Goal: Task Accomplishment & Management: Manage account settings

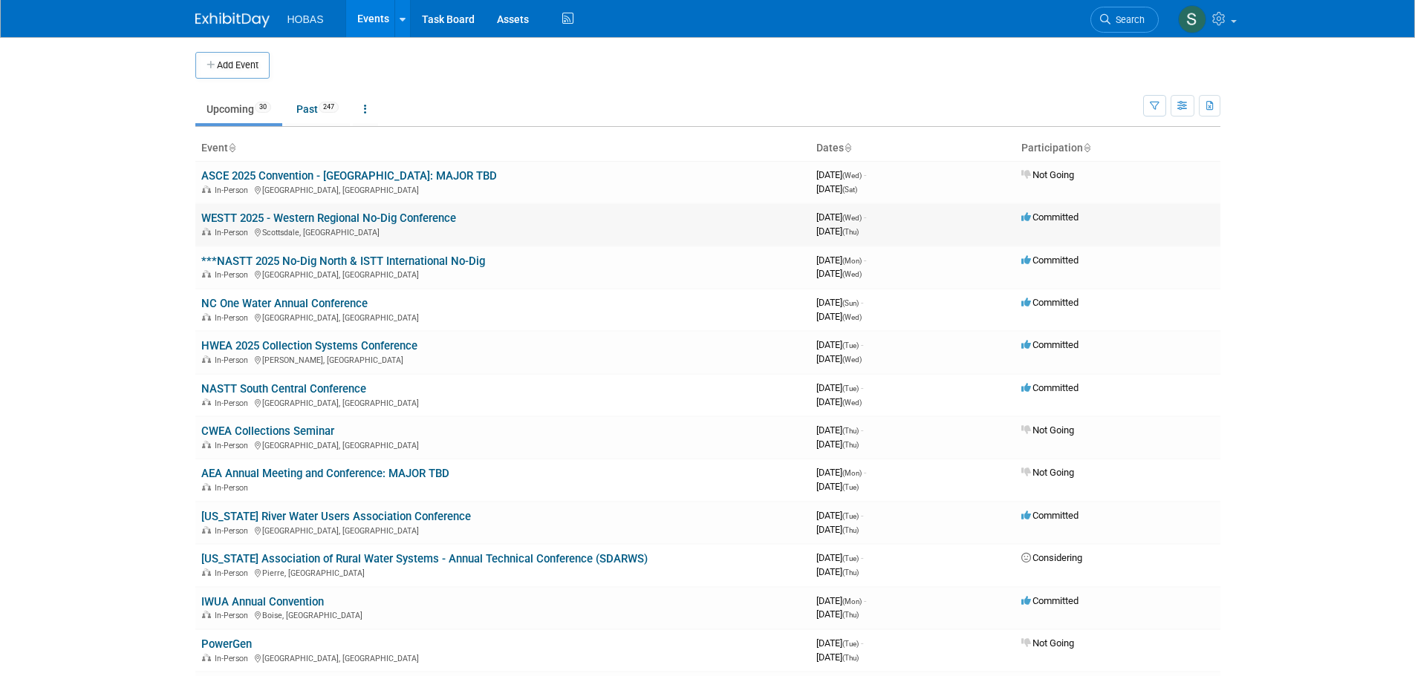
click at [374, 218] on link "WESTT 2025 - Western Regional No-Dig Conference" at bounding box center [328, 218] width 255 height 13
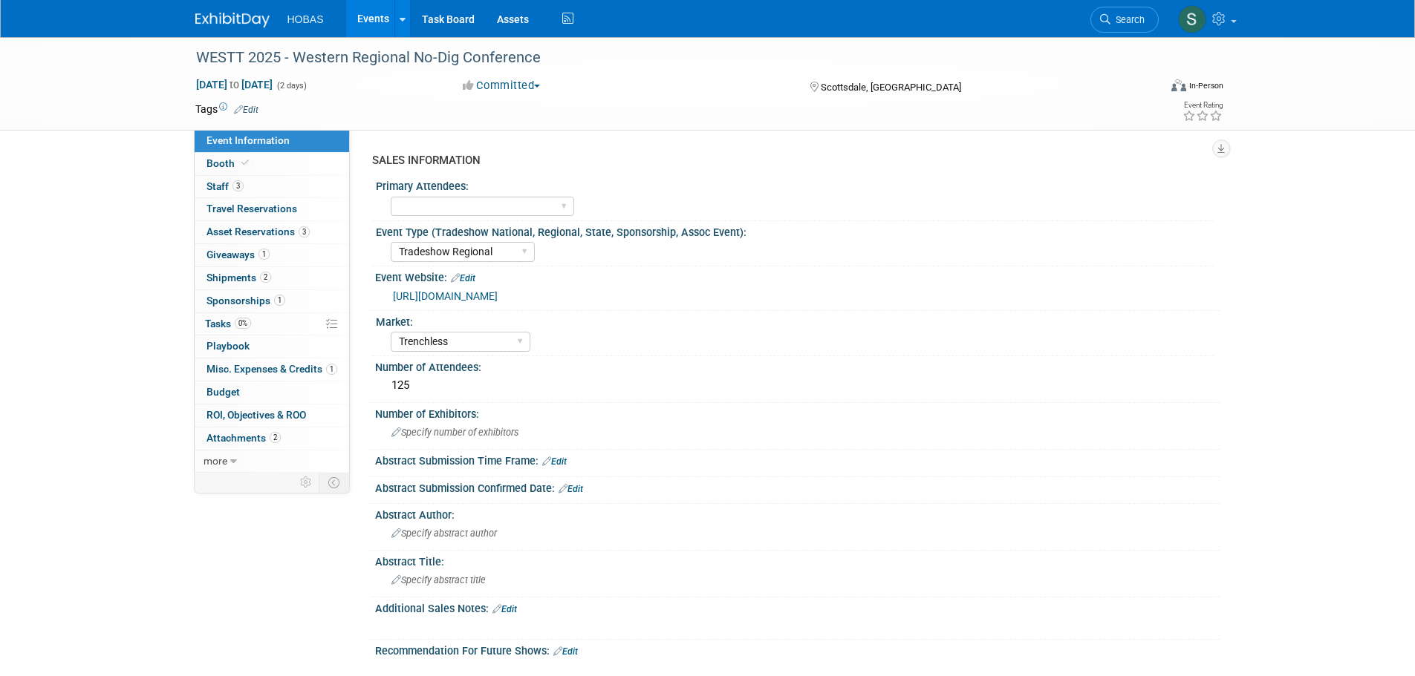
select select "Tradeshow Regional"
select select "Trenchless"
select select "Exhibiting and Sponsoring"
drag, startPoint x: 195, startPoint y: 57, endPoint x: 540, endPoint y: 53, distance: 345.3
click at [540, 53] on div "WESTT 2025 - Western Regional No-Dig Conference" at bounding box center [663, 58] width 945 height 27
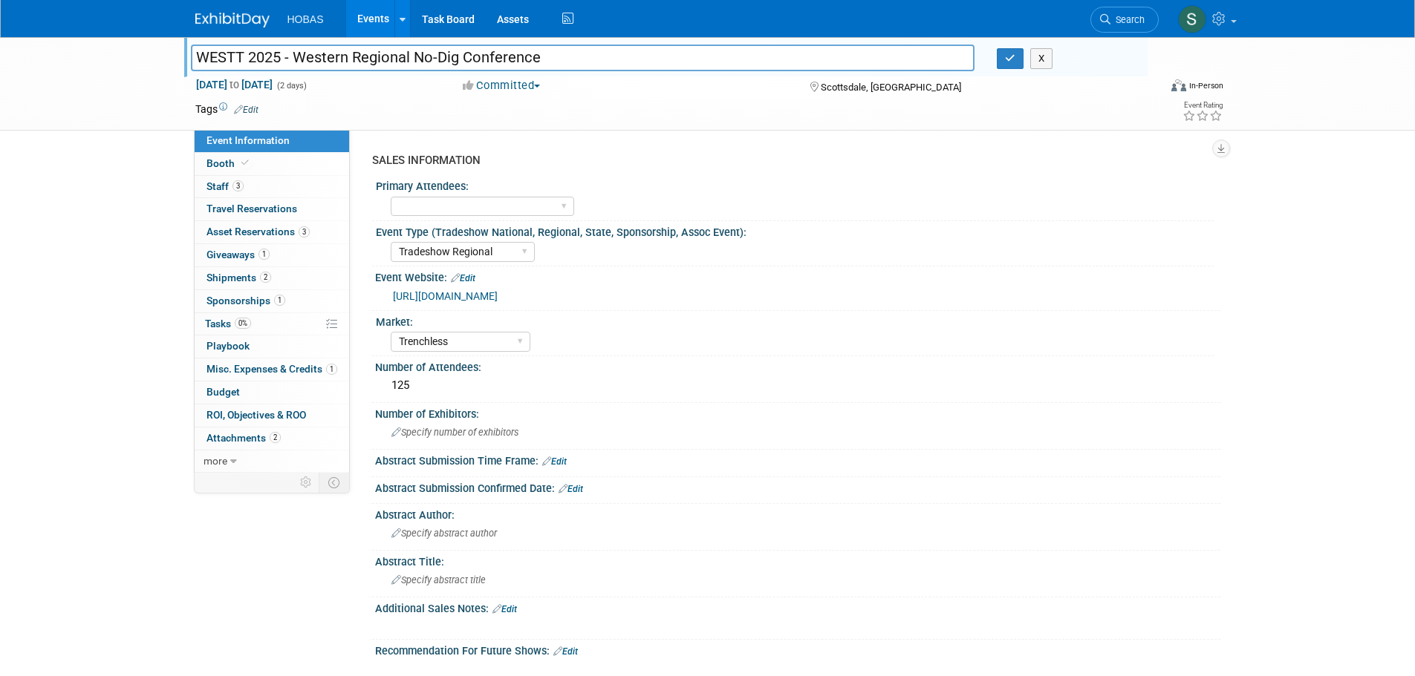
drag, startPoint x: 564, startPoint y: 62, endPoint x: 175, endPoint y: 54, distance: 389.9
click at [175, 54] on div "WESTT 2025 - Western Regional No-Dig Conference WESTT 2025 - Western Regional N…" at bounding box center [707, 84] width 1415 height 94
